Goal: Entertainment & Leisure: Consume media (video, audio)

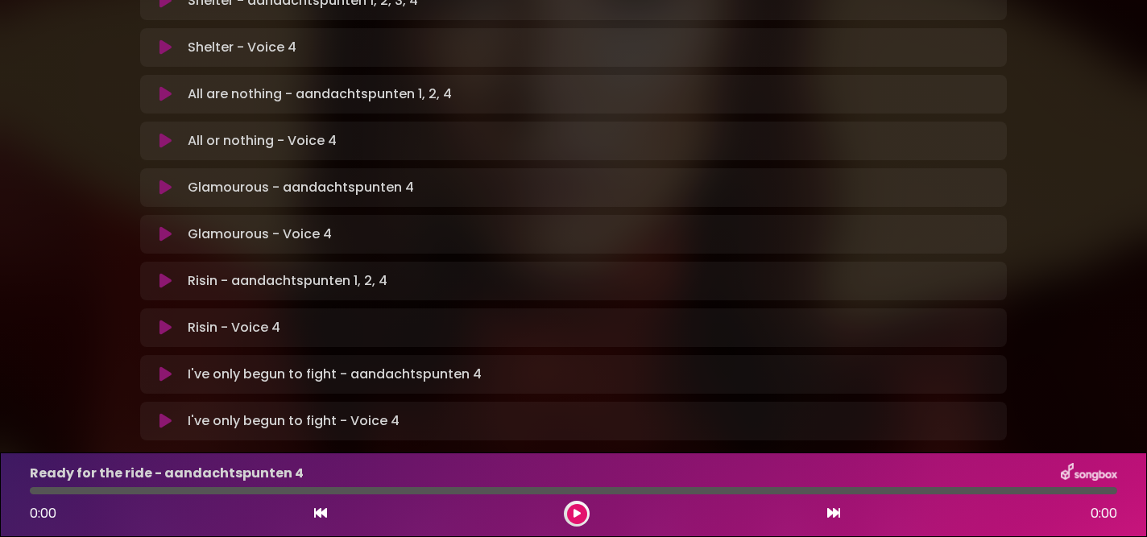
scroll to position [1092, 0]
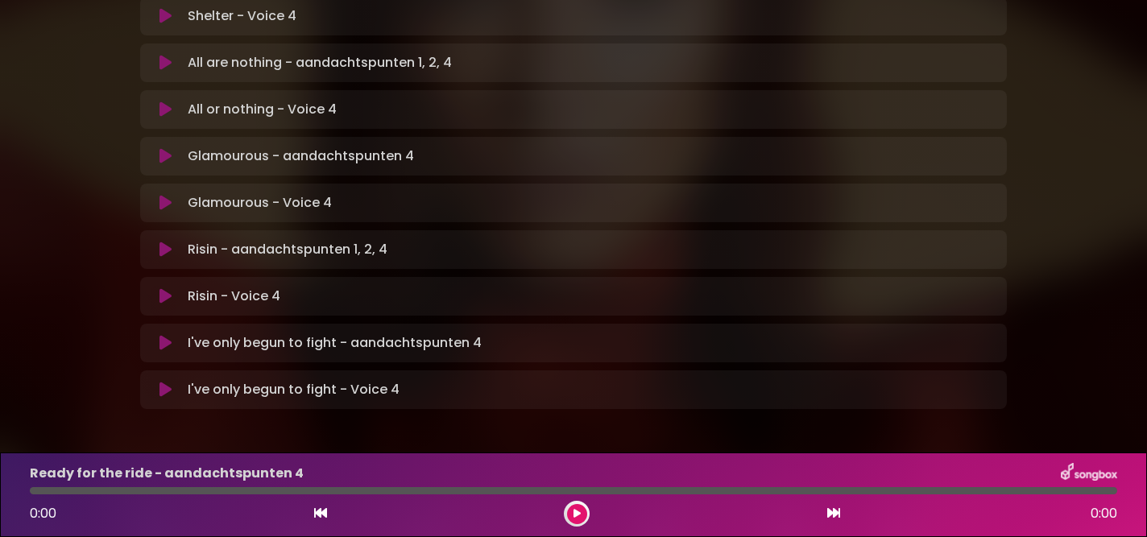
click at [168, 242] on icon at bounding box center [165, 250] width 12 height 16
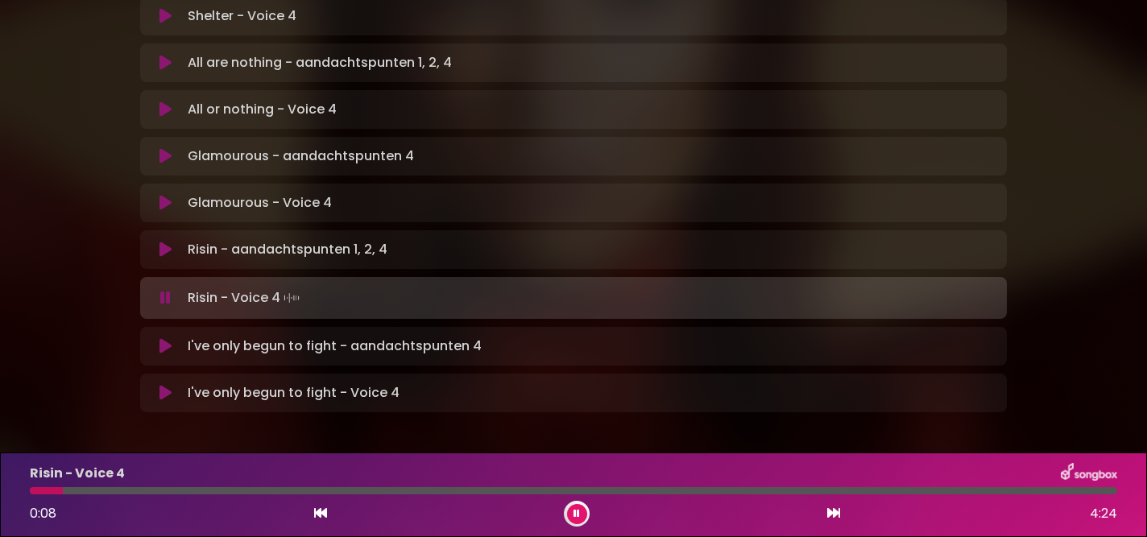
click at [213, 489] on div at bounding box center [573, 490] width 1087 height 7
click at [277, 493] on div at bounding box center [167, 490] width 274 height 7
click at [279, 495] on div "Risin - Voice 4 1:05 4:24" at bounding box center [573, 495] width 1107 height 64
click at [290, 493] on div at bounding box center [167, 490] width 275 height 7
click at [278, 492] on div at bounding box center [166, 490] width 273 height 7
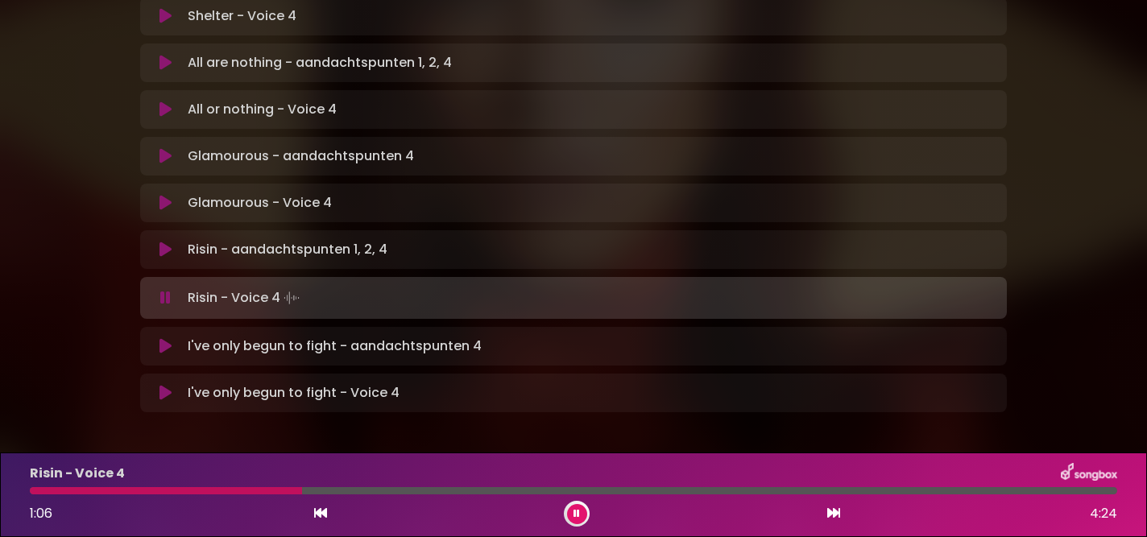
click at [278, 492] on div at bounding box center [166, 490] width 272 height 7
click at [278, 492] on div at bounding box center [167, 490] width 274 height 7
click at [580, 510] on button at bounding box center [577, 514] width 20 height 20
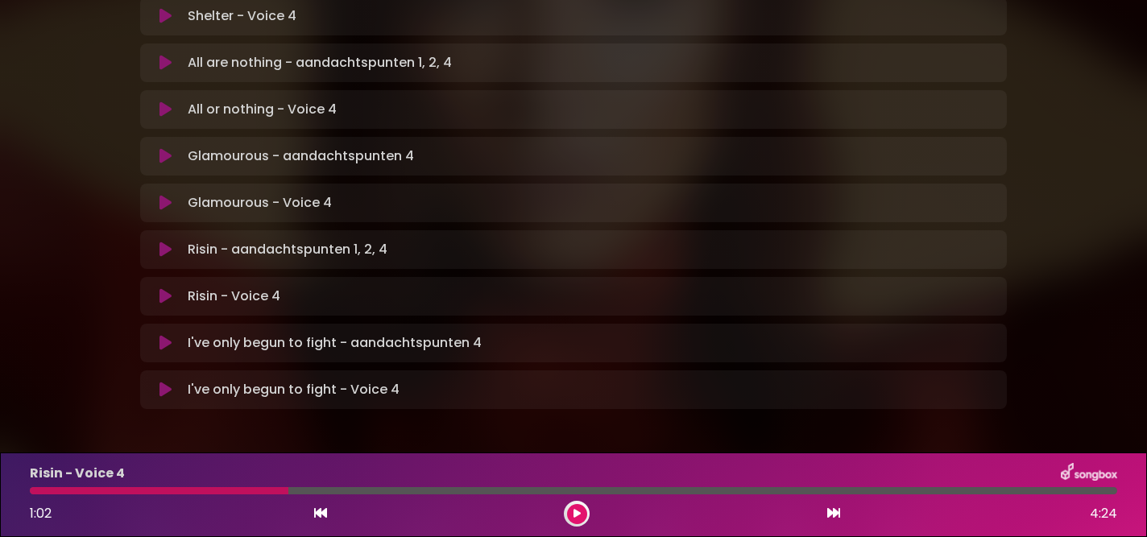
click at [277, 491] on div at bounding box center [159, 490] width 259 height 7
click at [271, 493] on div at bounding box center [159, 490] width 259 height 7
click at [573, 520] on button at bounding box center [577, 514] width 20 height 20
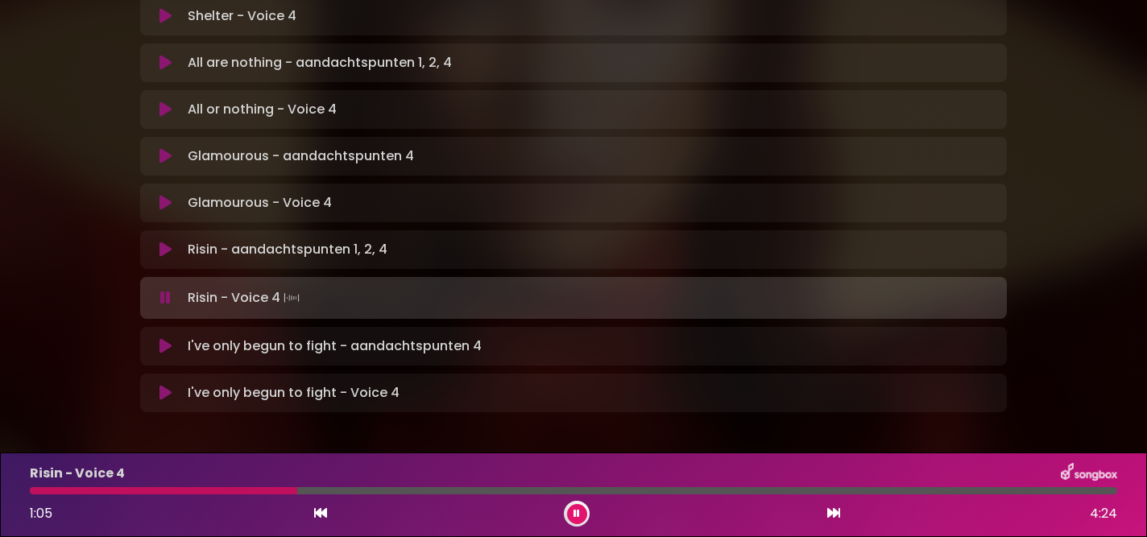
click at [578, 514] on icon at bounding box center [577, 514] width 6 height 10
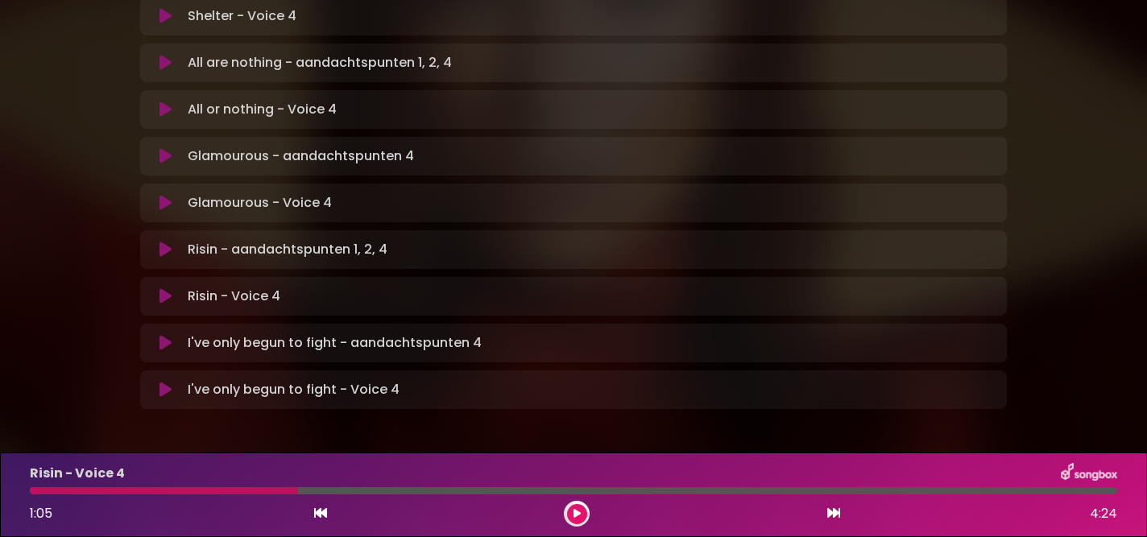
click at [477, 492] on div at bounding box center [573, 490] width 1087 height 7
click at [441, 491] on div at bounding box center [573, 490] width 1087 height 7
click at [578, 512] on icon at bounding box center [577, 514] width 7 height 10
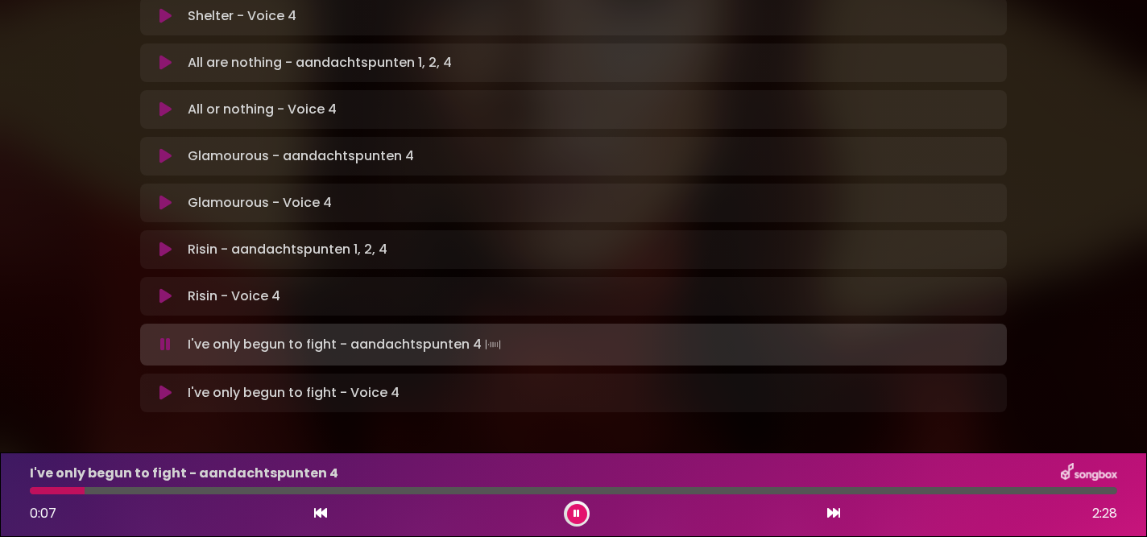
click at [572, 517] on button at bounding box center [577, 514] width 20 height 20
